Goal: Task Accomplishment & Management: Manage account settings

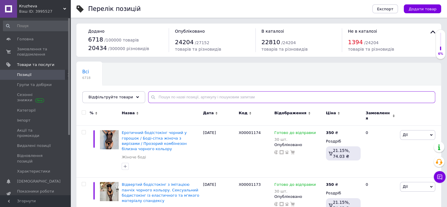
click at [193, 98] on input "text" at bounding box center [291, 97] width 287 height 12
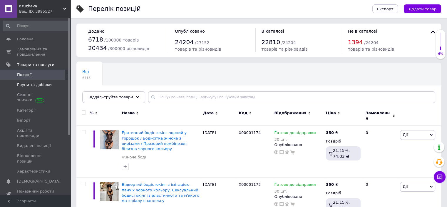
click at [26, 85] on span "Групи та добірки" at bounding box center [34, 84] width 35 height 5
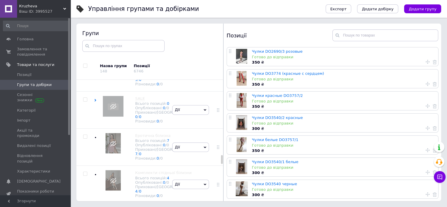
scroll to position [1725, 0]
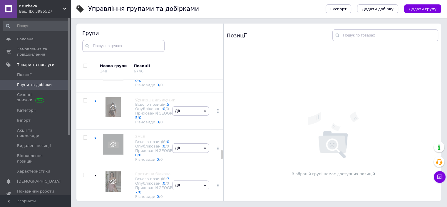
scroll to position [1784, 0]
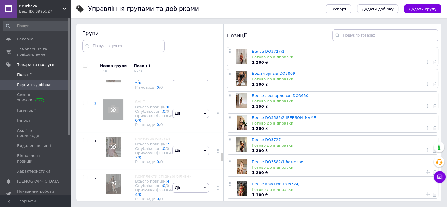
click at [29, 74] on span "Позиції" at bounding box center [24, 74] width 14 height 5
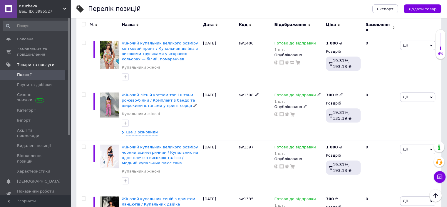
scroll to position [323, 0]
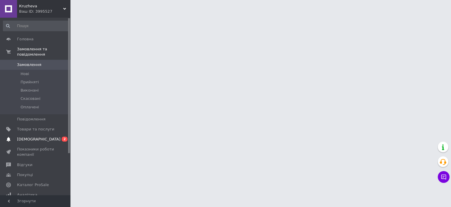
click at [30, 136] on span "[DEMOGRAPHIC_DATA]" at bounding box center [38, 138] width 43 height 5
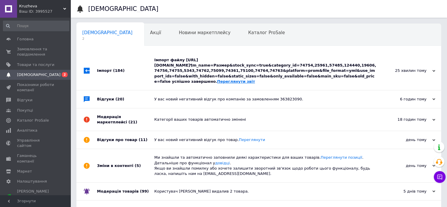
click at [240, 81] on link "Переглянути звіт" at bounding box center [236, 81] width 38 height 4
